Goal: Information Seeking & Learning: Learn about a topic

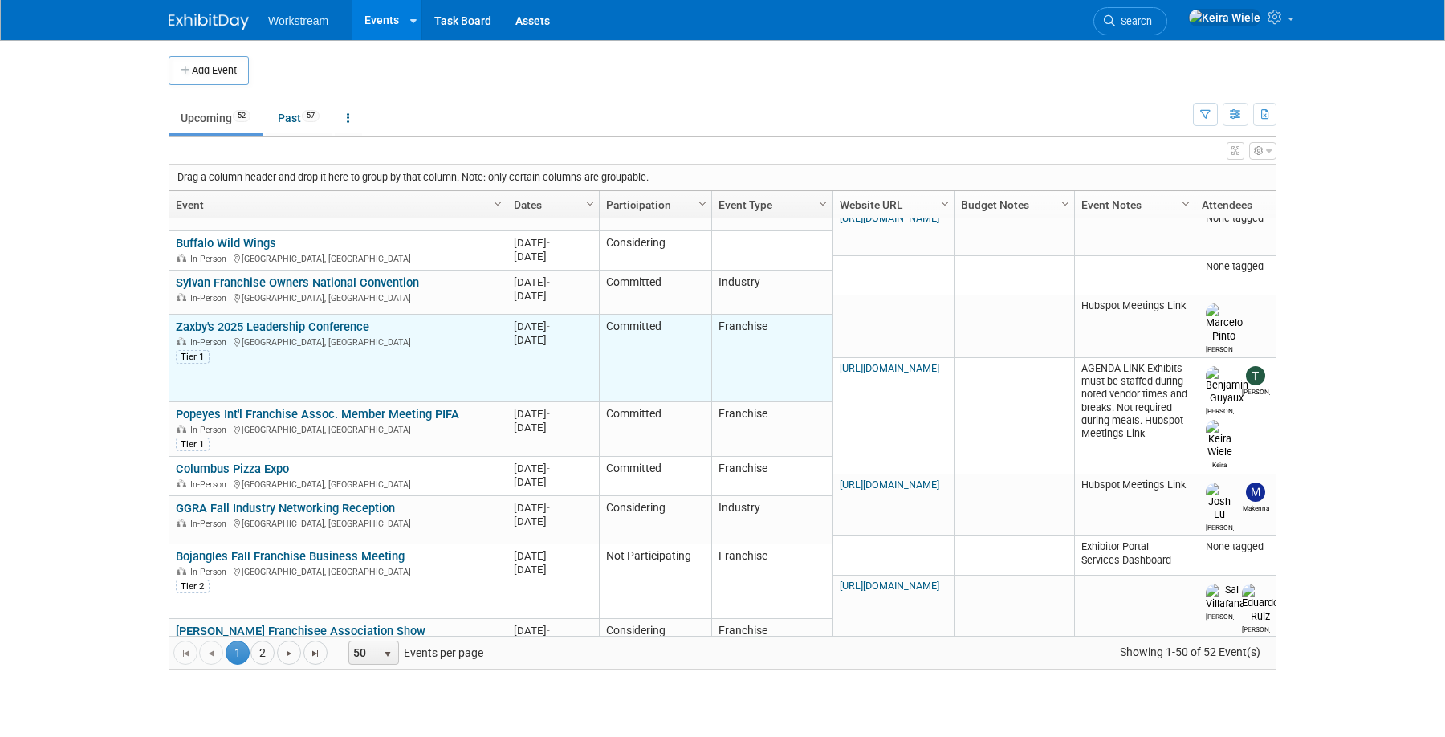
scroll to position [323, 0]
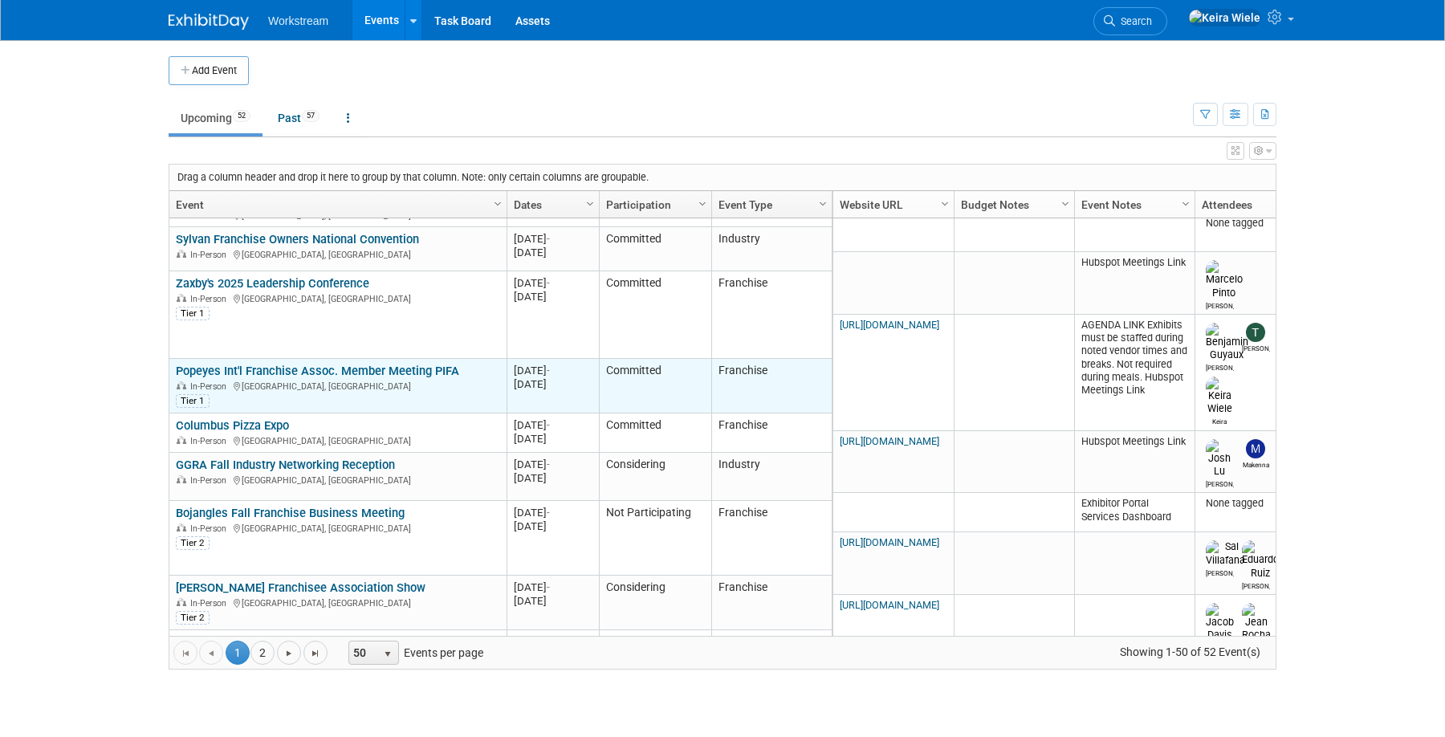
click at [345, 369] on link "Popeyes Int'l Franchise Assoc. Member Meeting PIFA" at bounding box center [317, 371] width 283 height 14
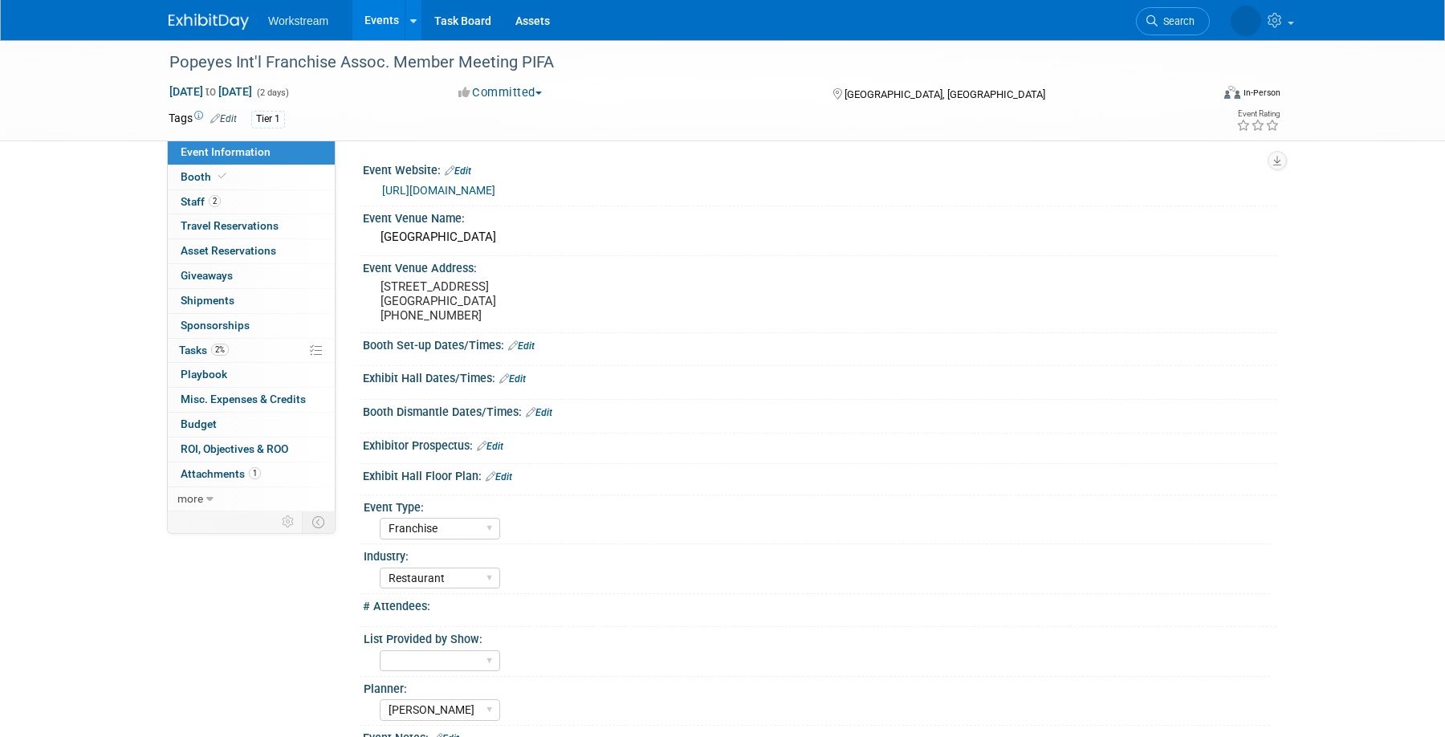
select select "Franchise"
select select "Restaurant"
select select "Tatia Meghdadi"
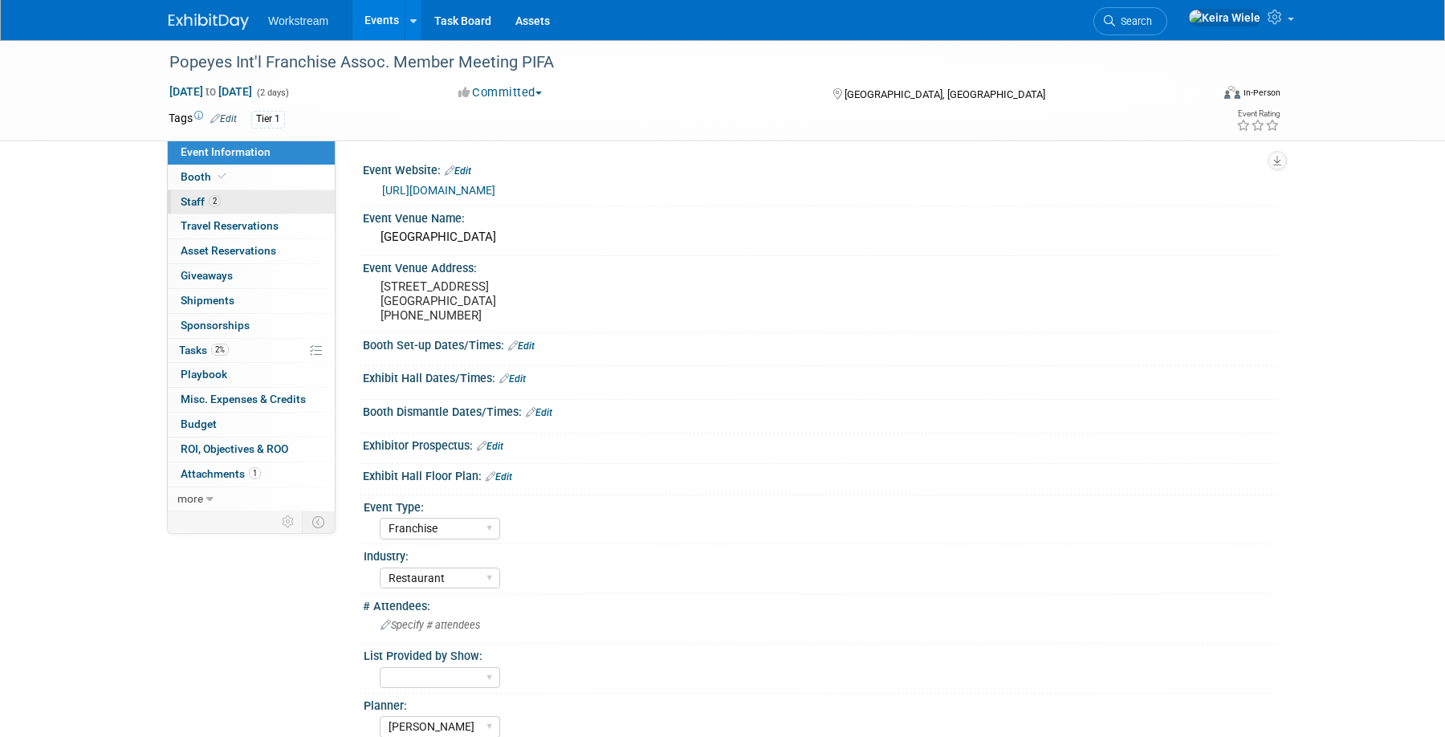
click at [246, 200] on link "2 Staff 2" at bounding box center [251, 202] width 167 height 24
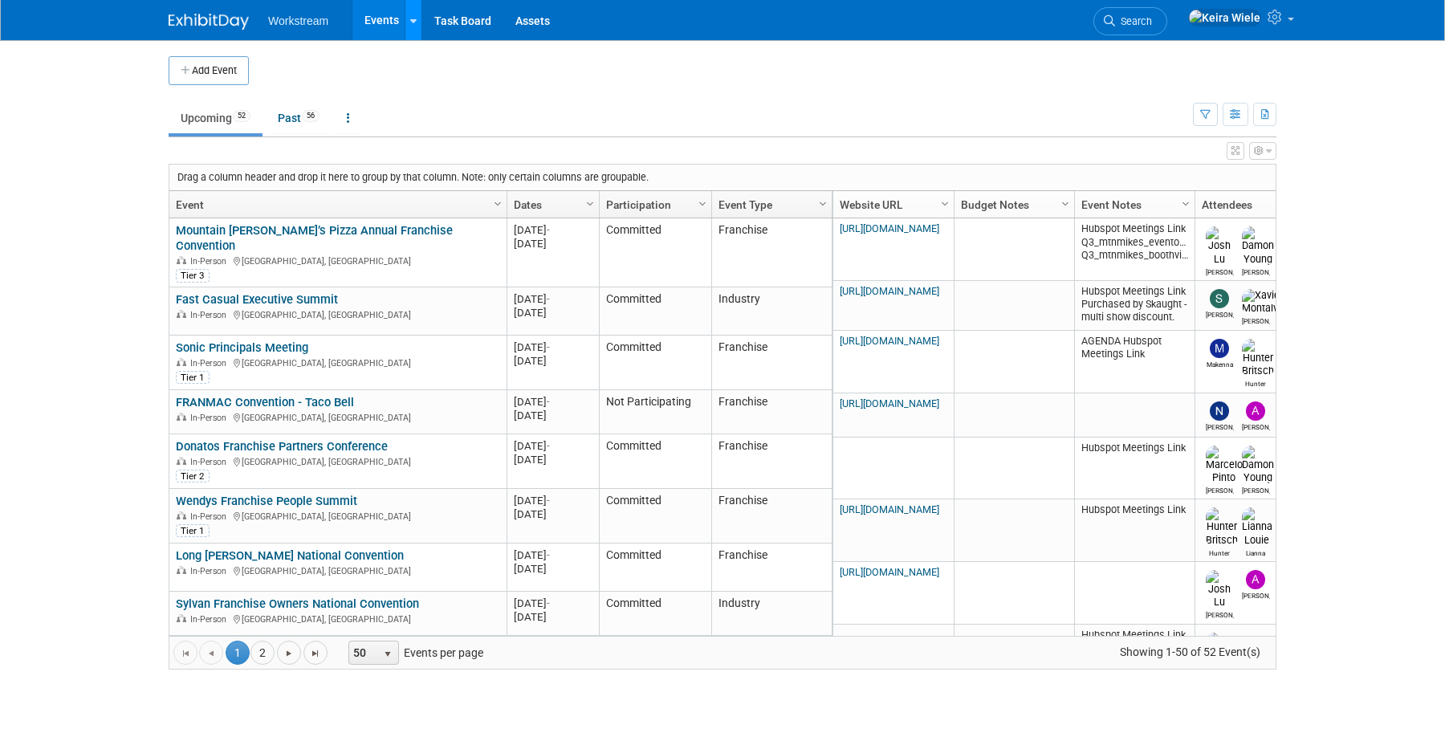
click at [411, 19] on icon at bounding box center [413, 21] width 6 height 10
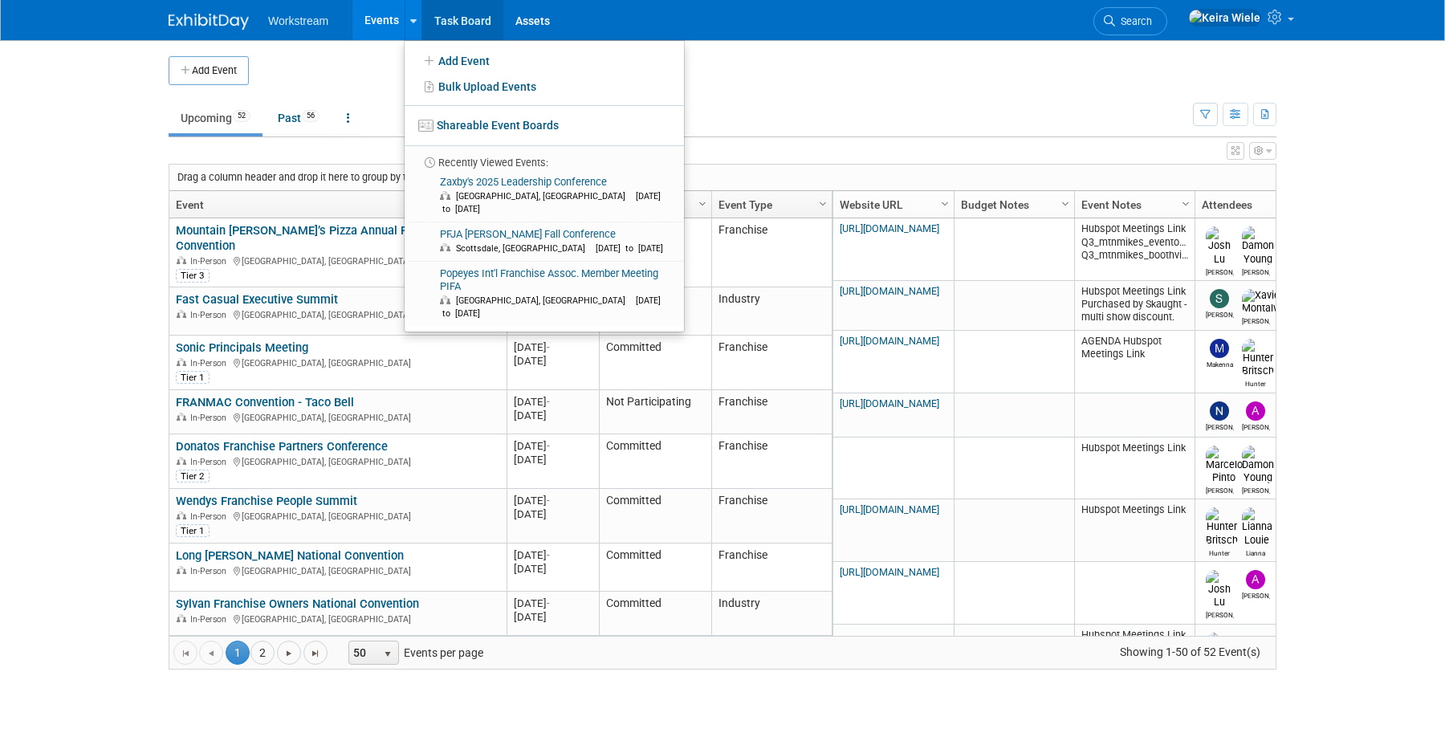
click at [457, 22] on link "Task Board" at bounding box center [462, 20] width 81 height 40
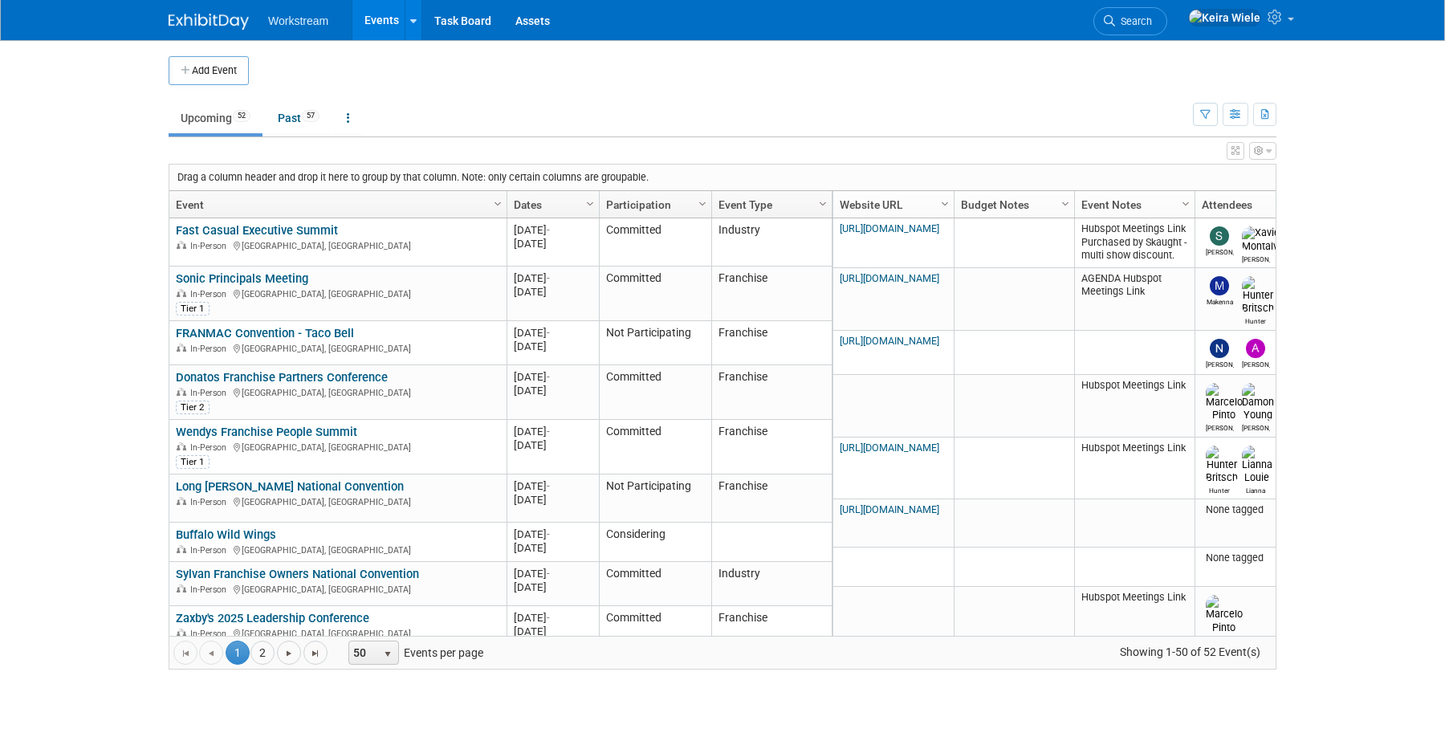
click at [379, 20] on link "Events" at bounding box center [381, 20] width 59 height 40
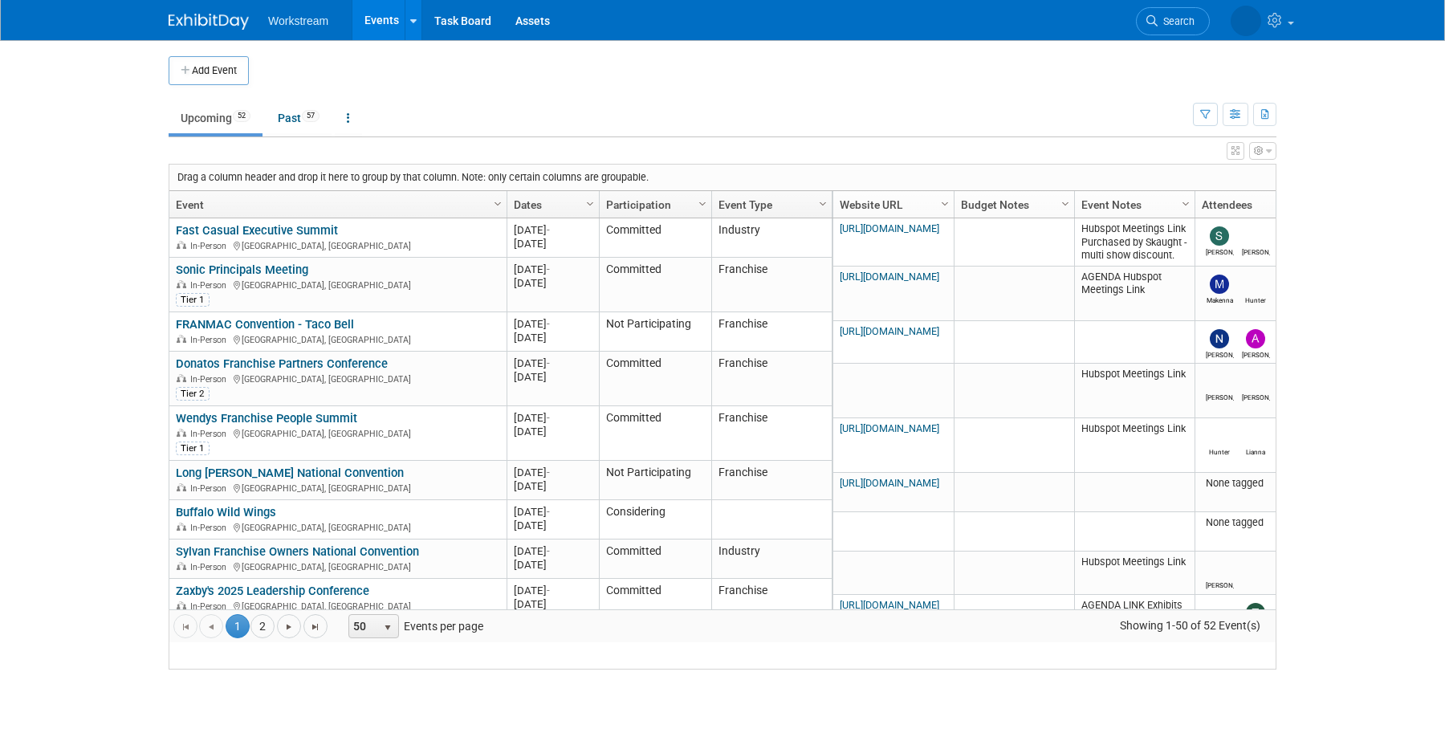
click at [441, 18] on link "Task Board" at bounding box center [462, 20] width 81 height 40
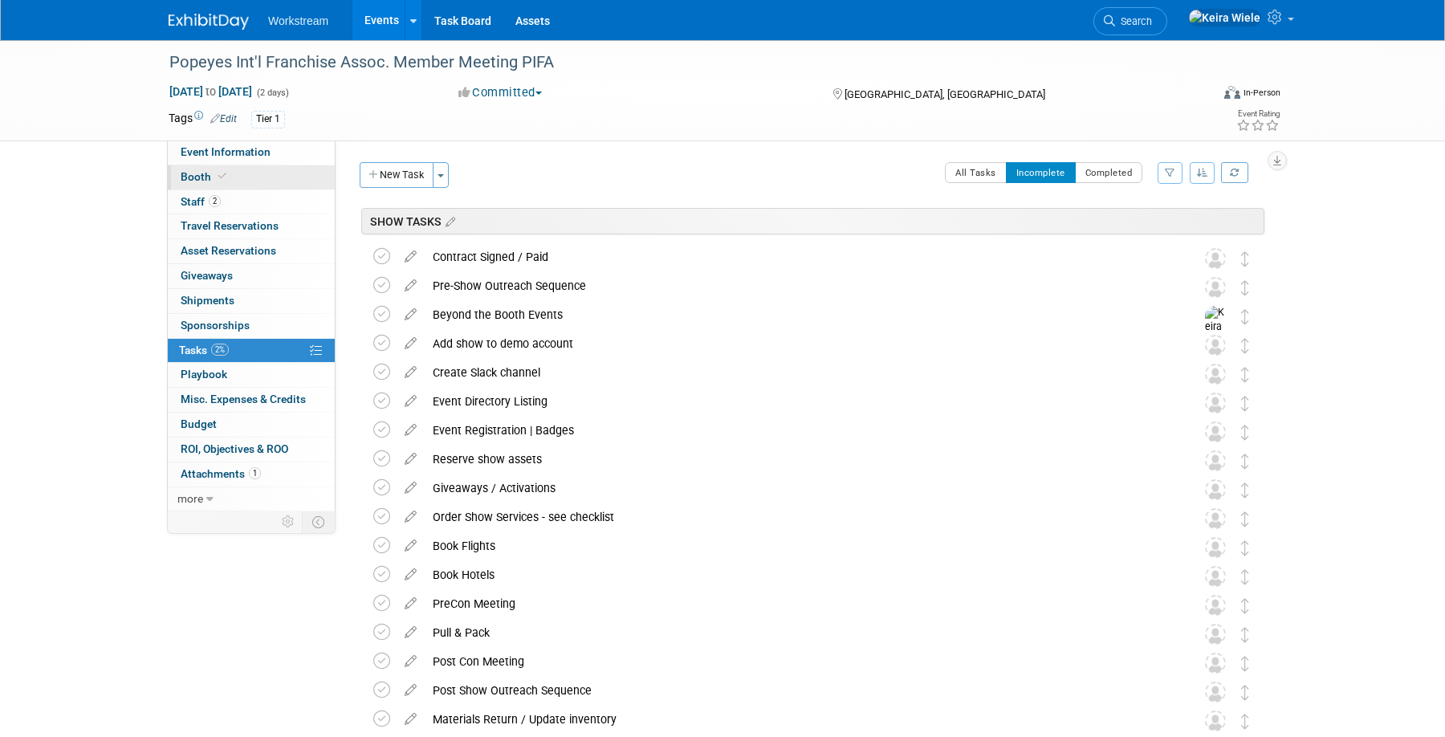
click at [264, 178] on link "Booth" at bounding box center [251, 177] width 167 height 24
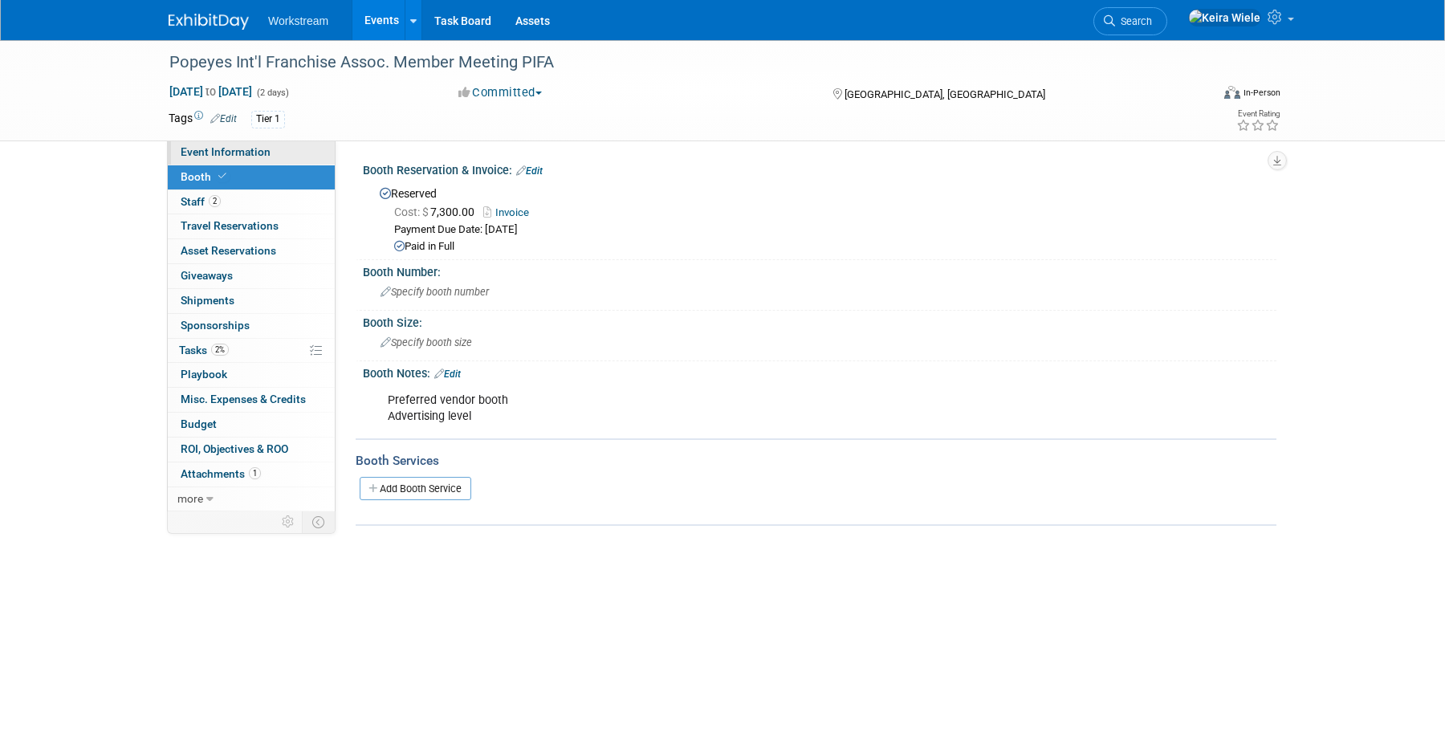
click at [276, 153] on link "Event Information" at bounding box center [251, 152] width 167 height 24
select select "Franchise"
select select "Restaurant"
select select "[PERSON_NAME]"
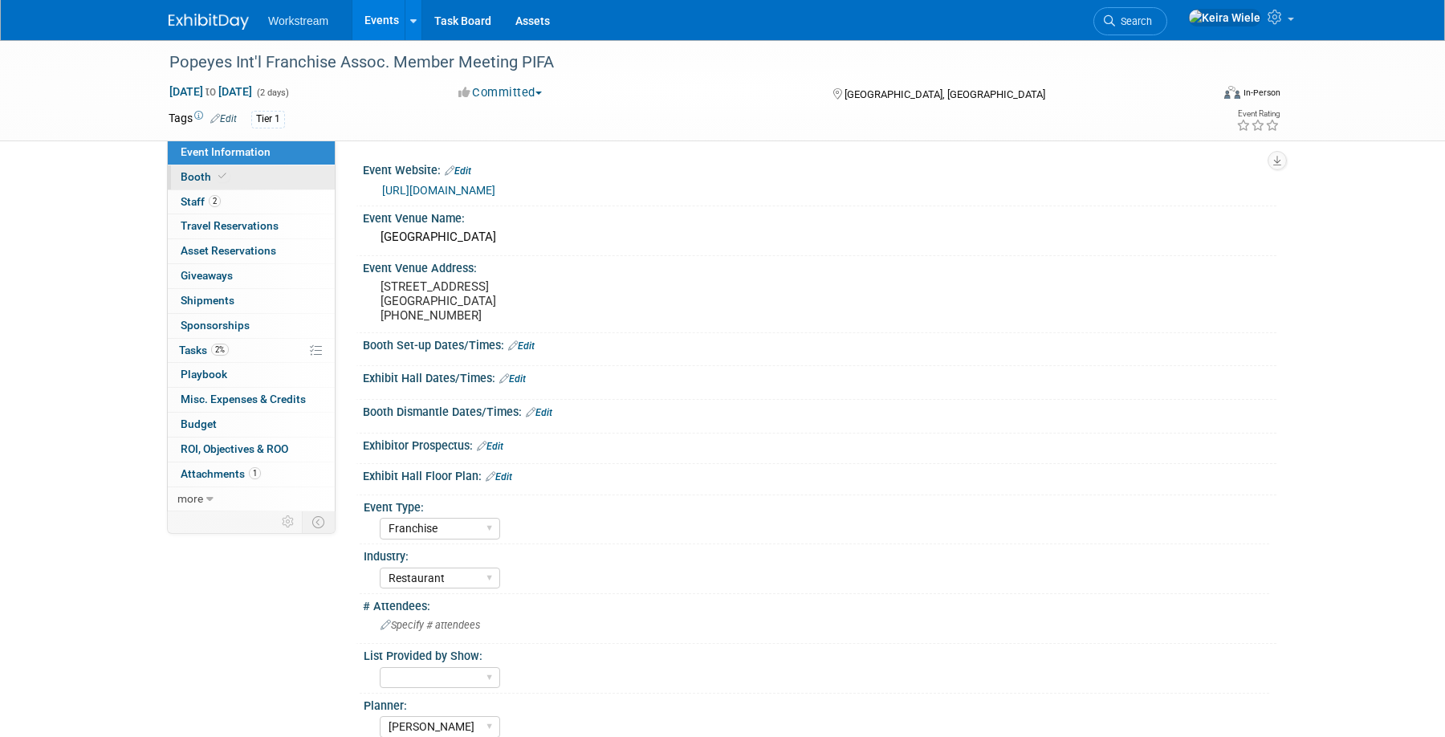
click at [269, 165] on link "Booth" at bounding box center [251, 177] width 167 height 24
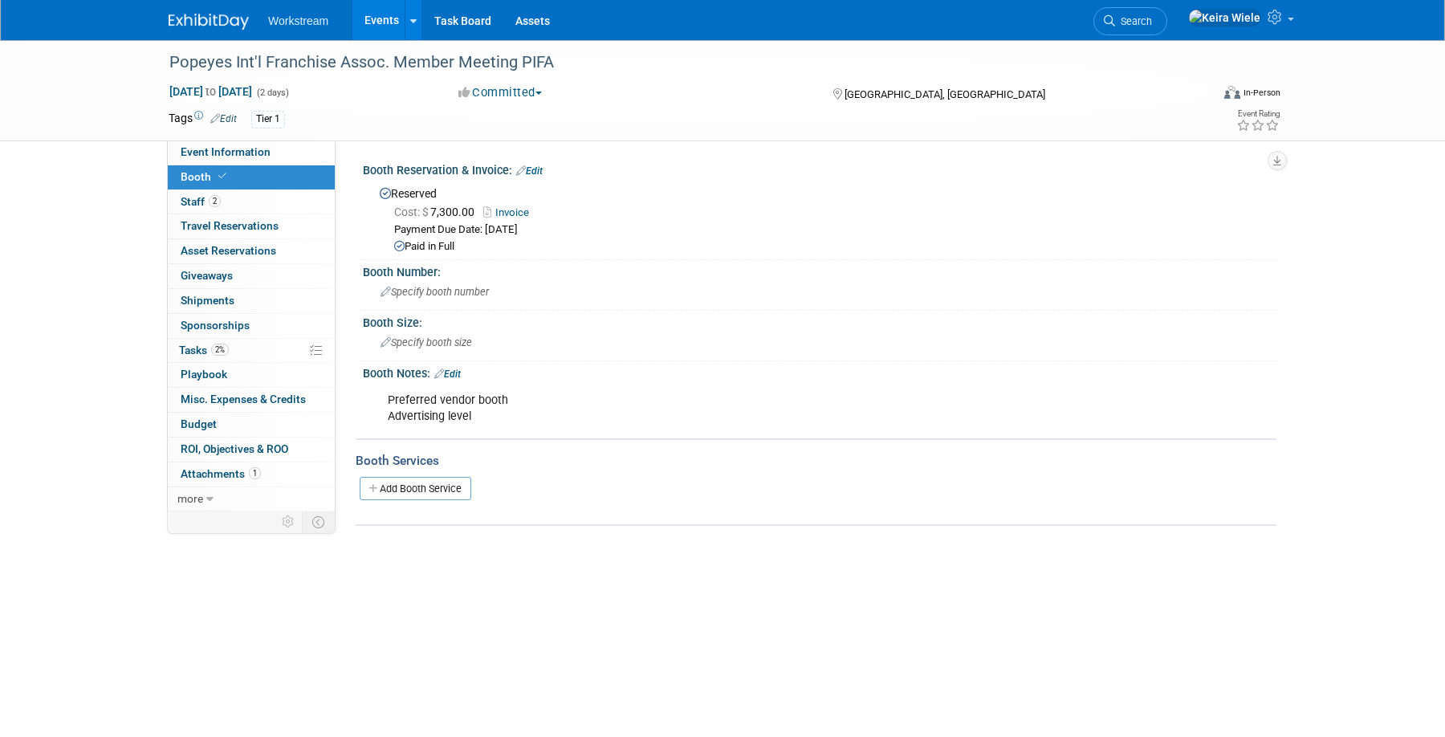
click at [267, 182] on link "Booth" at bounding box center [251, 177] width 167 height 24
click at [263, 206] on link "2 Staff 2" at bounding box center [251, 202] width 167 height 24
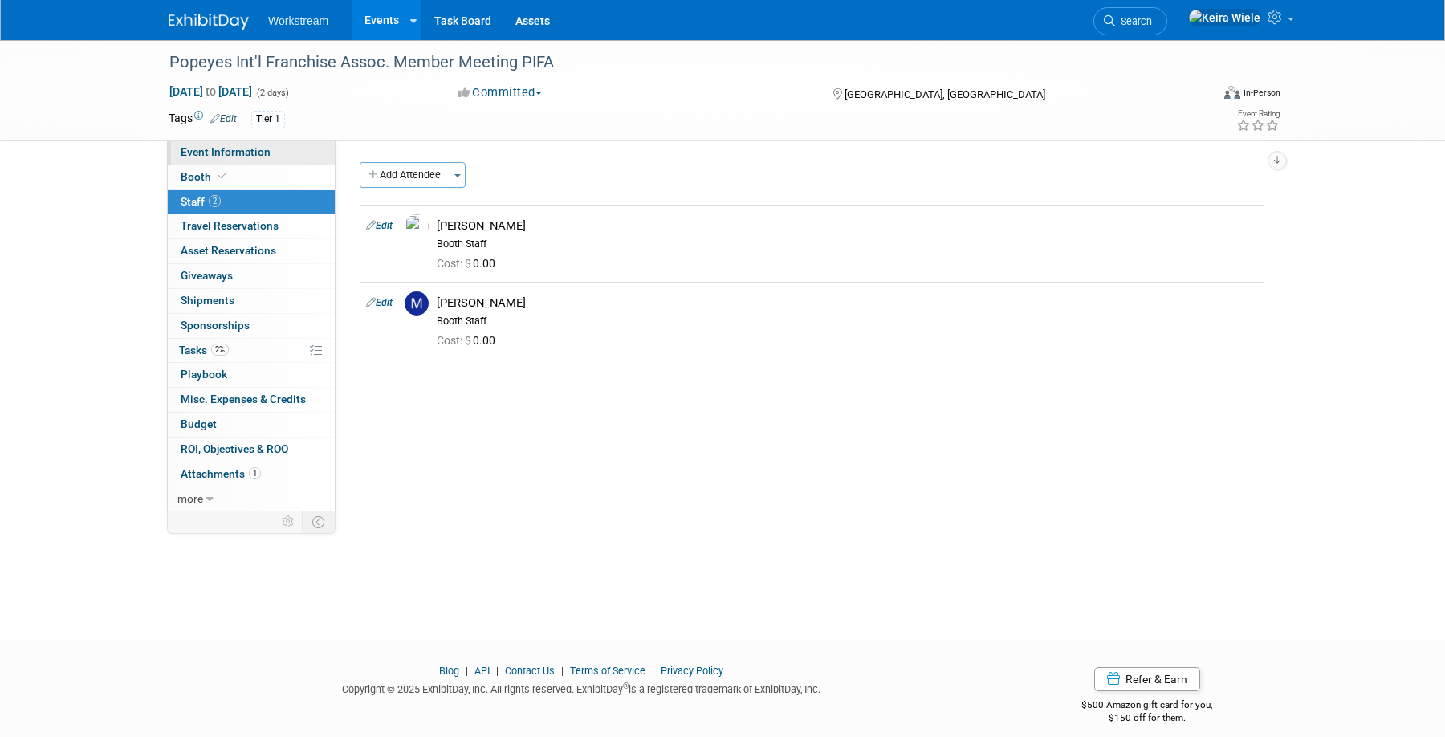
click at [258, 151] on span "Event Information" at bounding box center [226, 151] width 90 height 13
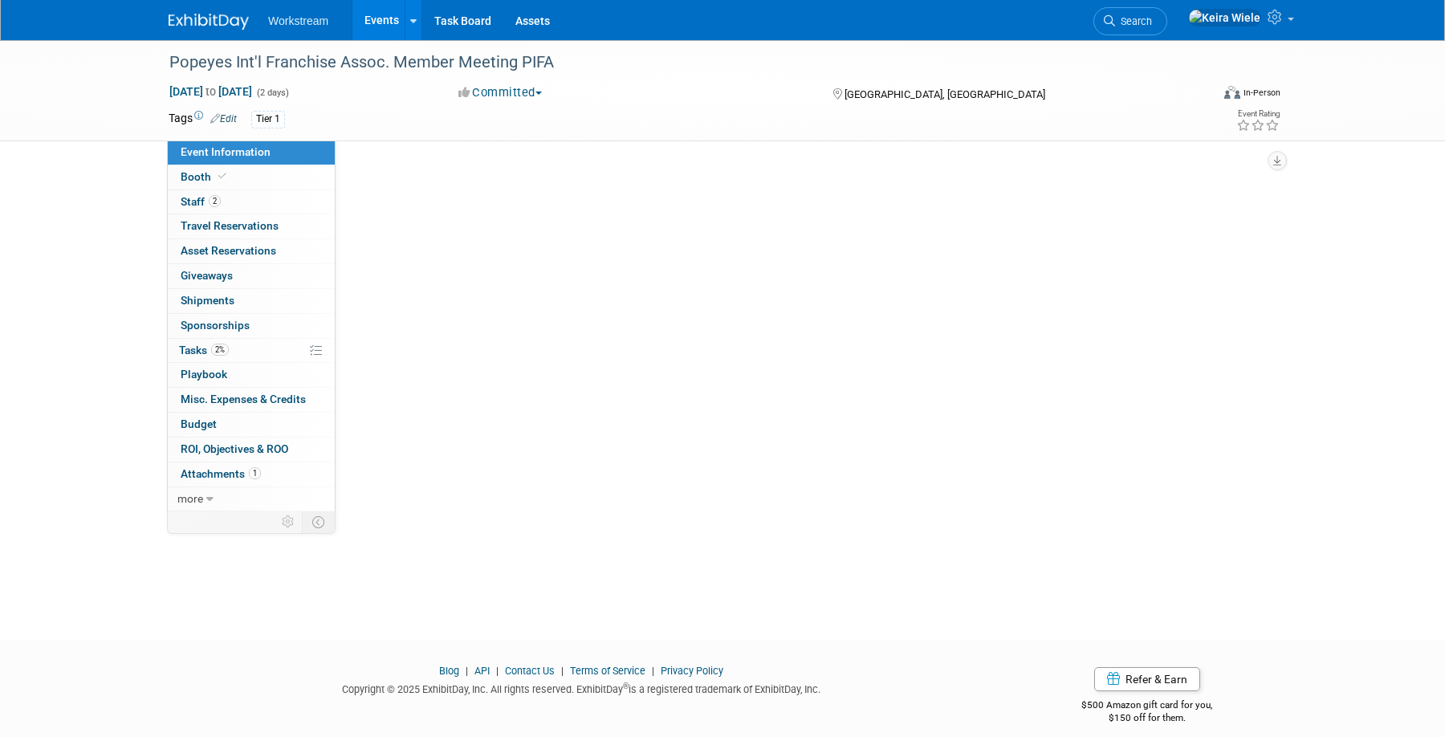
select select "Franchise"
select select "Restaurant"
select select "[PERSON_NAME]"
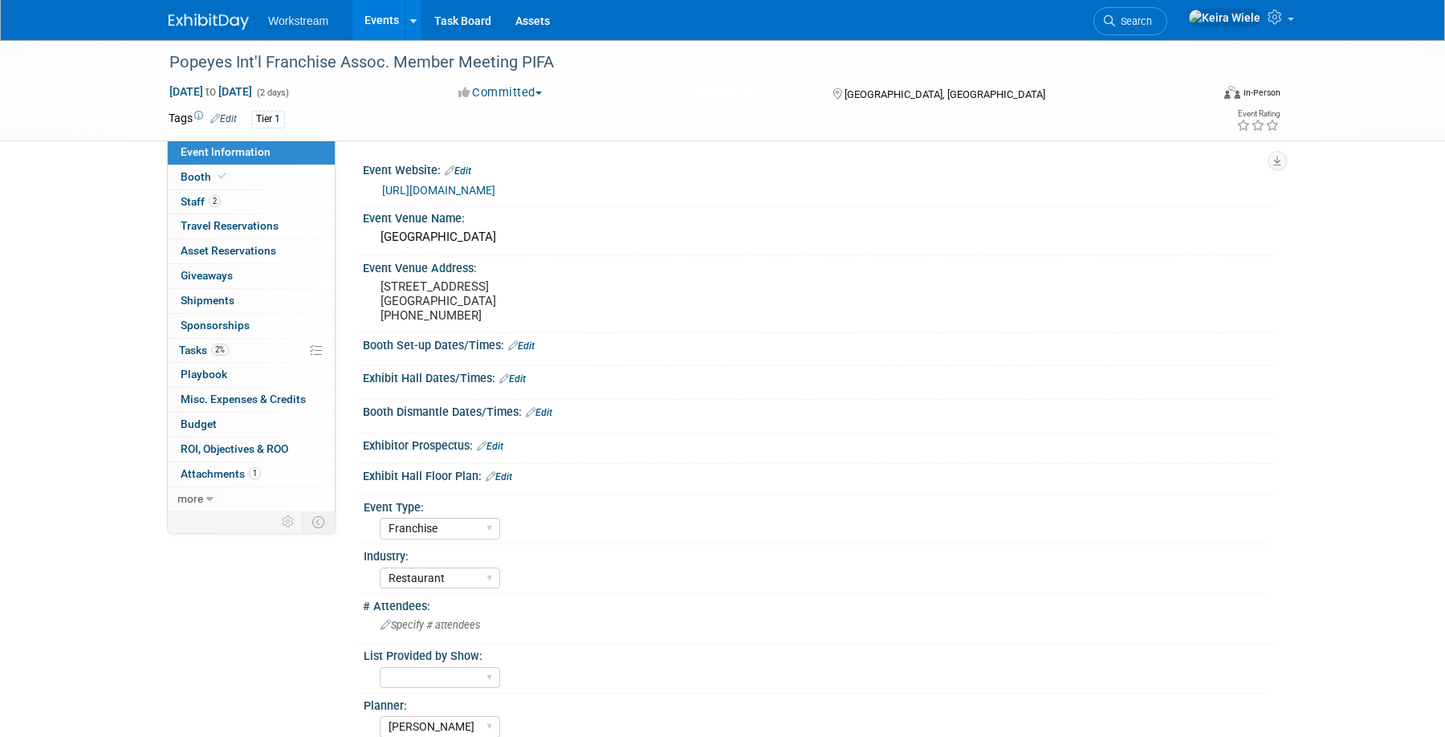
click at [457, 188] on link "[URL][DOMAIN_NAME]" at bounding box center [438, 190] width 113 height 13
